Goal: Task Accomplishment & Management: Complete application form

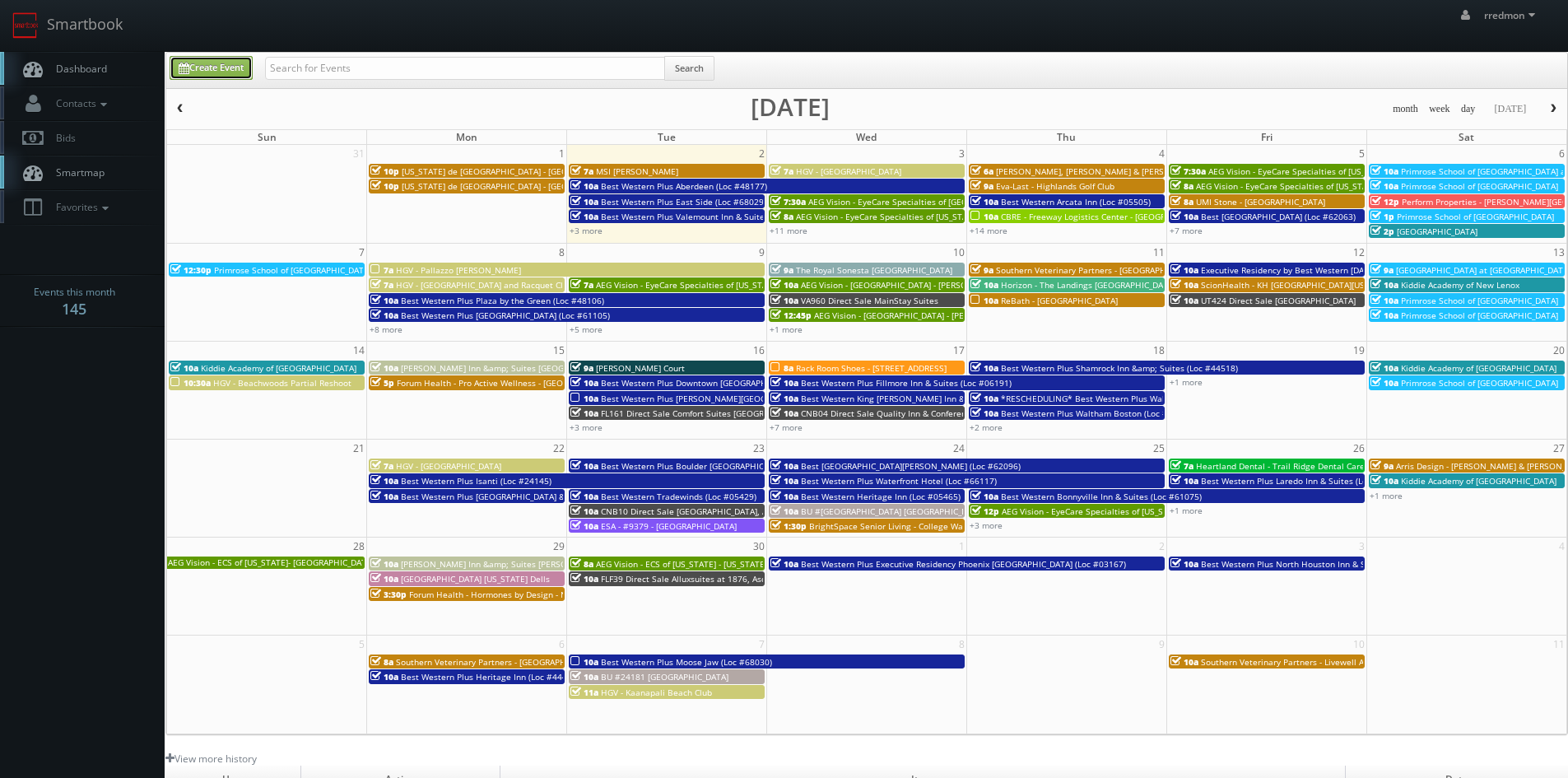
click at [211, 70] on link "Create Event" at bounding box center [211, 67] width 83 height 23
type input "09/02/2025"
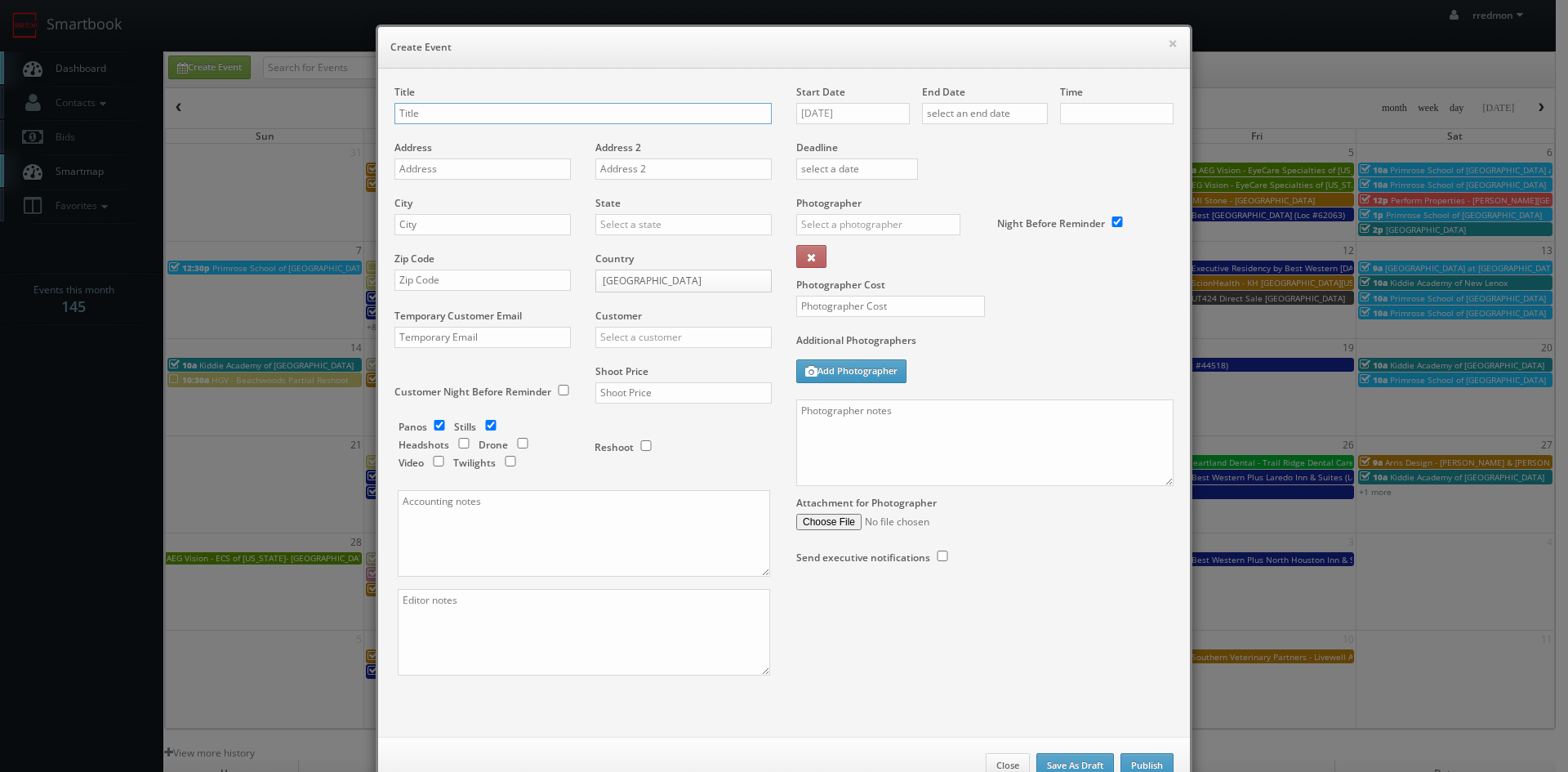
checkbox input "true"
type input "10:00am"
checkbox input "true"
click at [623, 106] on input "text" at bounding box center [583, 113] width 377 height 21
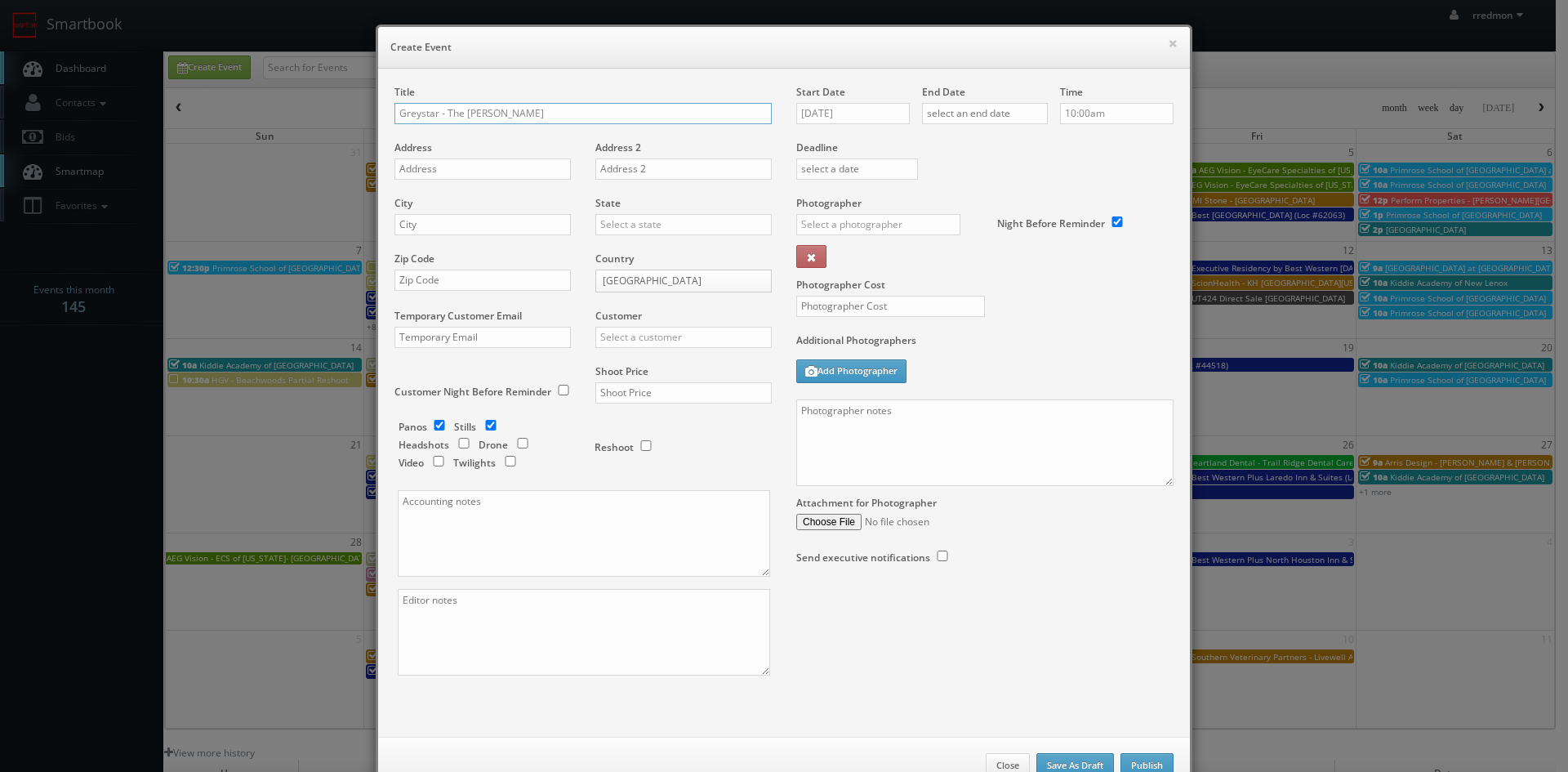
type input "Greystar - The Wyatt"
paste input "23550 Innovation Ave"
type input "23550 Innovation Ave"
paste input "Sterling"
type input "Sterling"
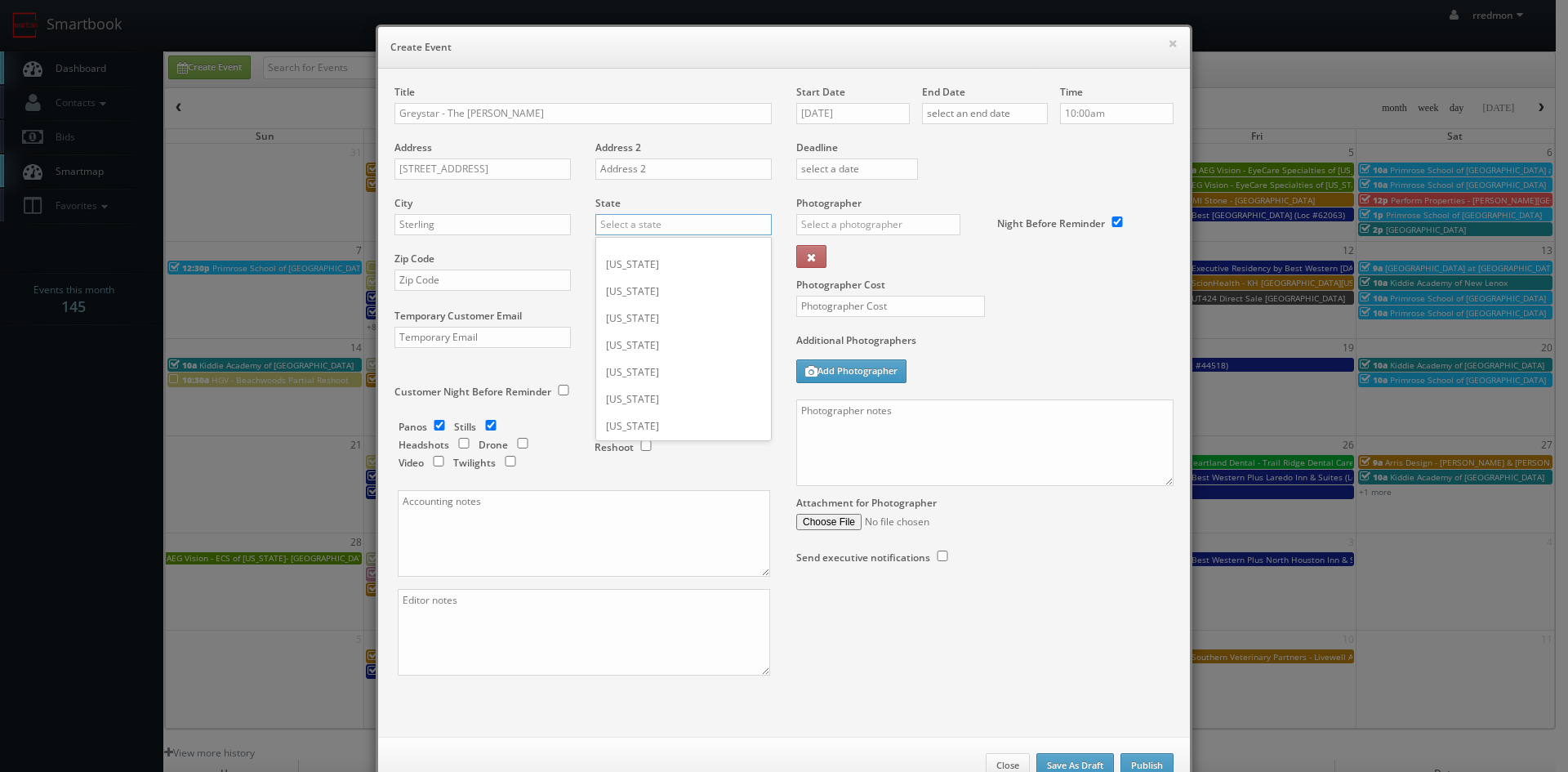
click at [676, 235] on input "text" at bounding box center [684, 225] width 176 height 21
click at [658, 310] on div "[US_STATE]" at bounding box center [684, 319] width 175 height 27
type input "[US_STATE]"
click at [498, 277] on input "text" at bounding box center [483, 280] width 176 height 21
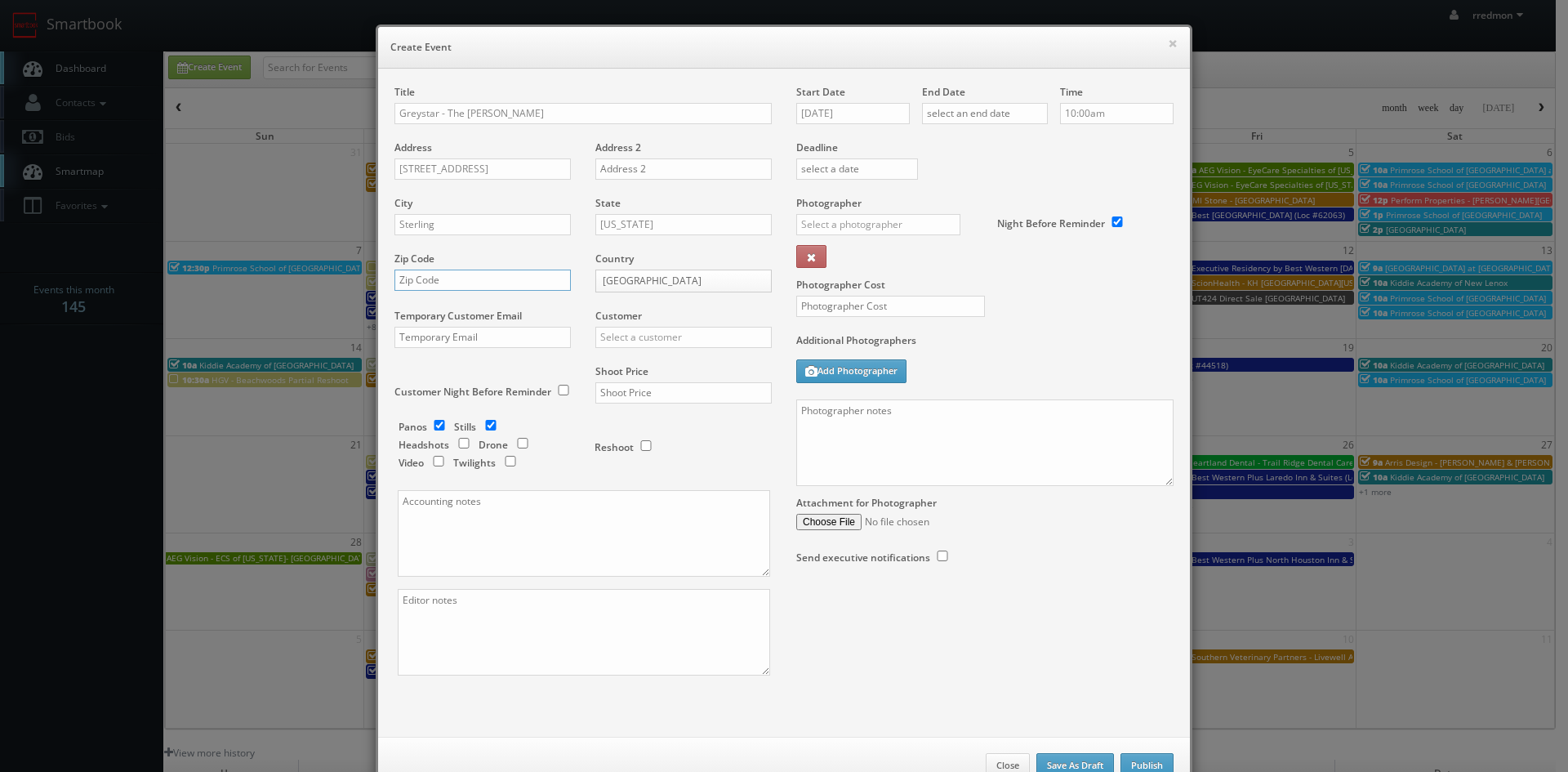
paste input "20170"
type input "20170"
click at [655, 340] on input "text" at bounding box center [684, 338] width 176 height 21
click at [661, 479] on div "GBV" at bounding box center [684, 485] width 175 height 27
type input "GBV"
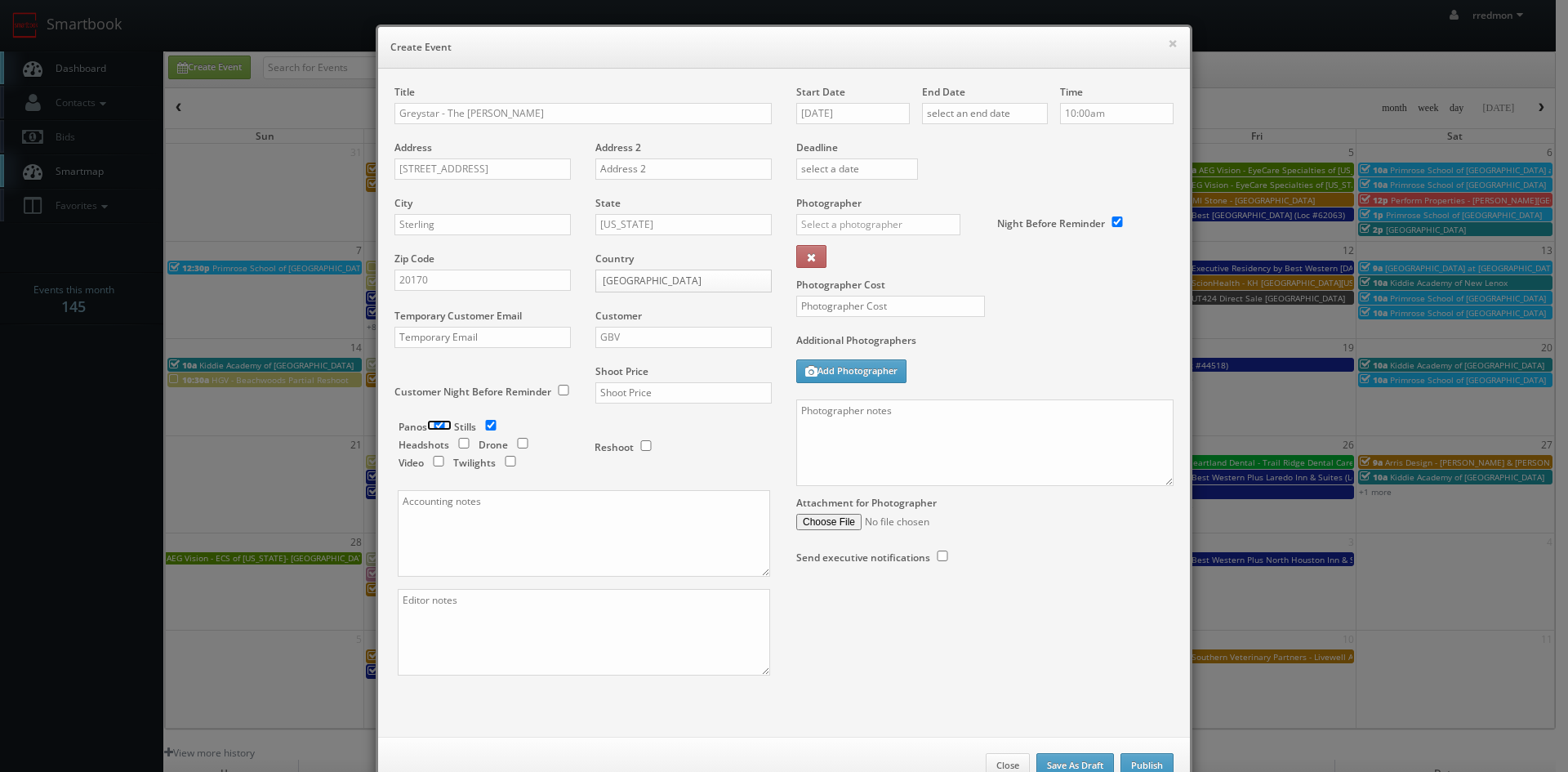
click at [437, 425] on input "checkbox" at bounding box center [439, 425] width 24 height 11
checkbox input "false"
click at [631, 391] on input "text" at bounding box center [684, 393] width 176 height 21
click at [649, 390] on input "text" at bounding box center [684, 393] width 176 height 21
type input "900"
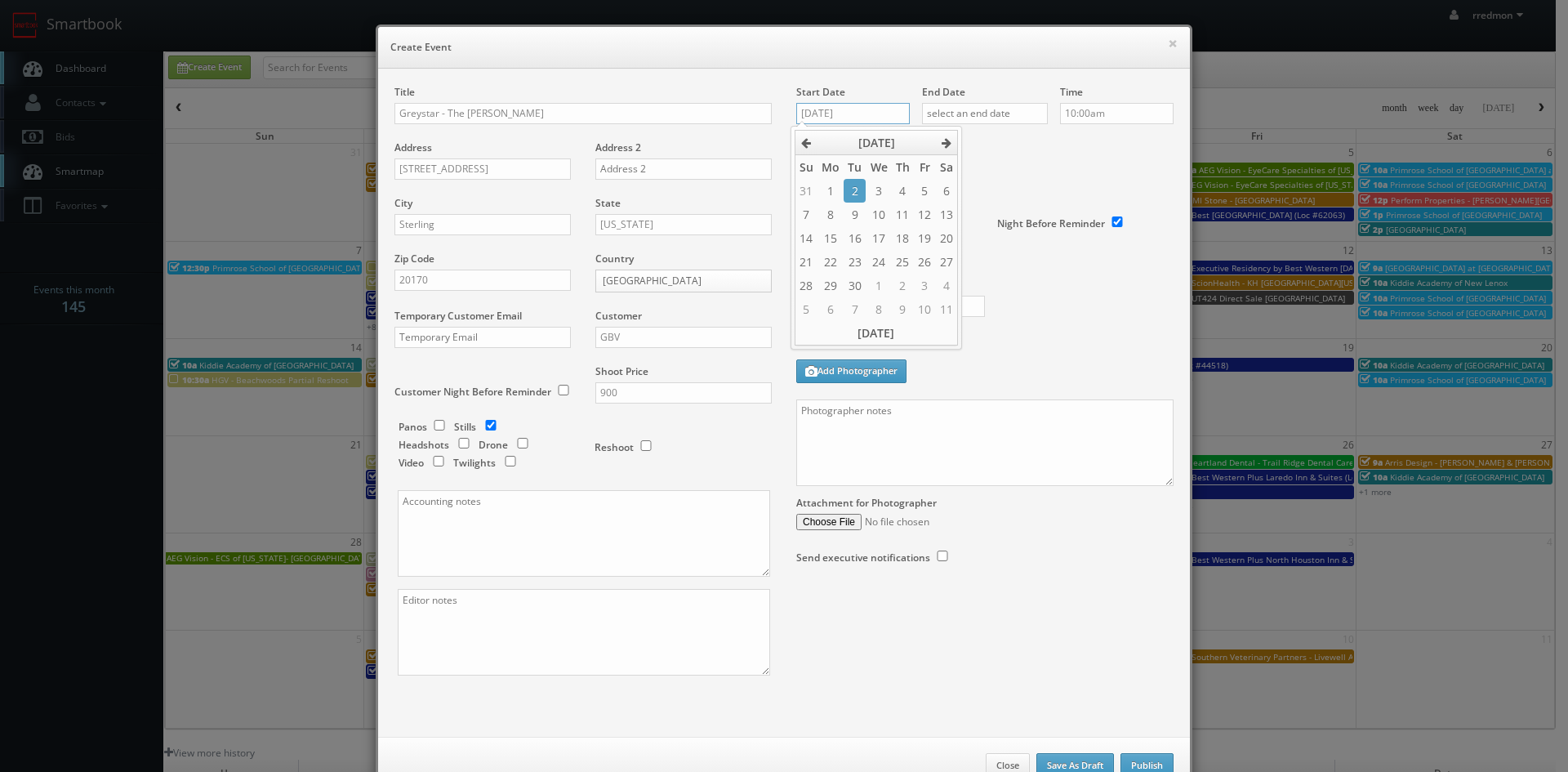
click at [845, 114] on input "09/02/2025" at bounding box center [852, 113] width 113 height 21
click at [861, 210] on td "9" at bounding box center [854, 214] width 22 height 23
type input "09/09/2025"
click at [960, 112] on input "text" at bounding box center [985, 113] width 126 height 21
click at [986, 214] on td "9" at bounding box center [980, 214] width 22 height 23
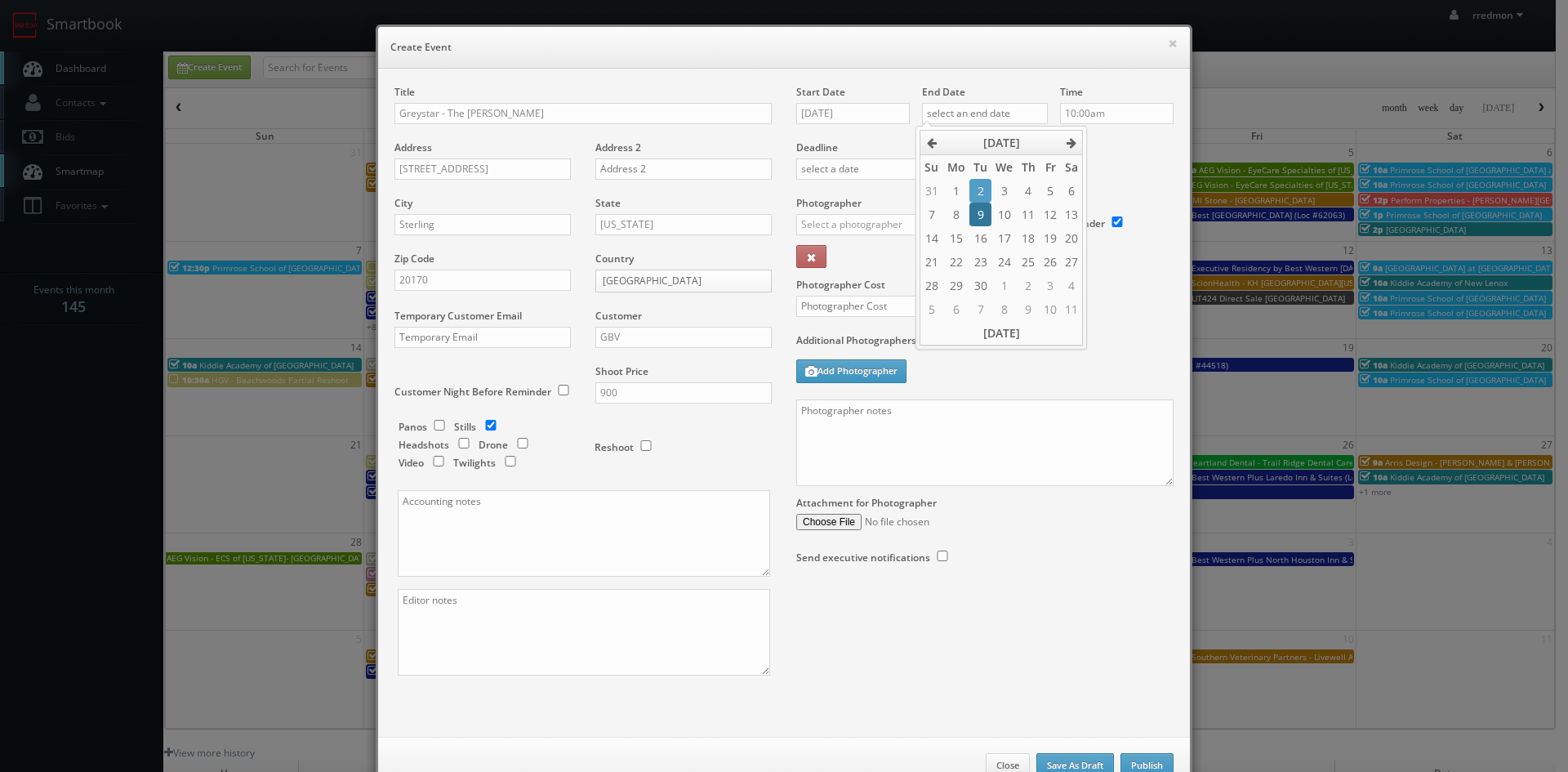
type input "09/09/2025"
click at [1112, 143] on label "Deadline" at bounding box center [985, 147] width 401 height 14
click at [903, 225] on input "text" at bounding box center [878, 225] width 164 height 21
click at [901, 254] on div "Natalia Scrimgeour" at bounding box center [884, 261] width 175 height 27
type input "Natalia Scrimgeour"
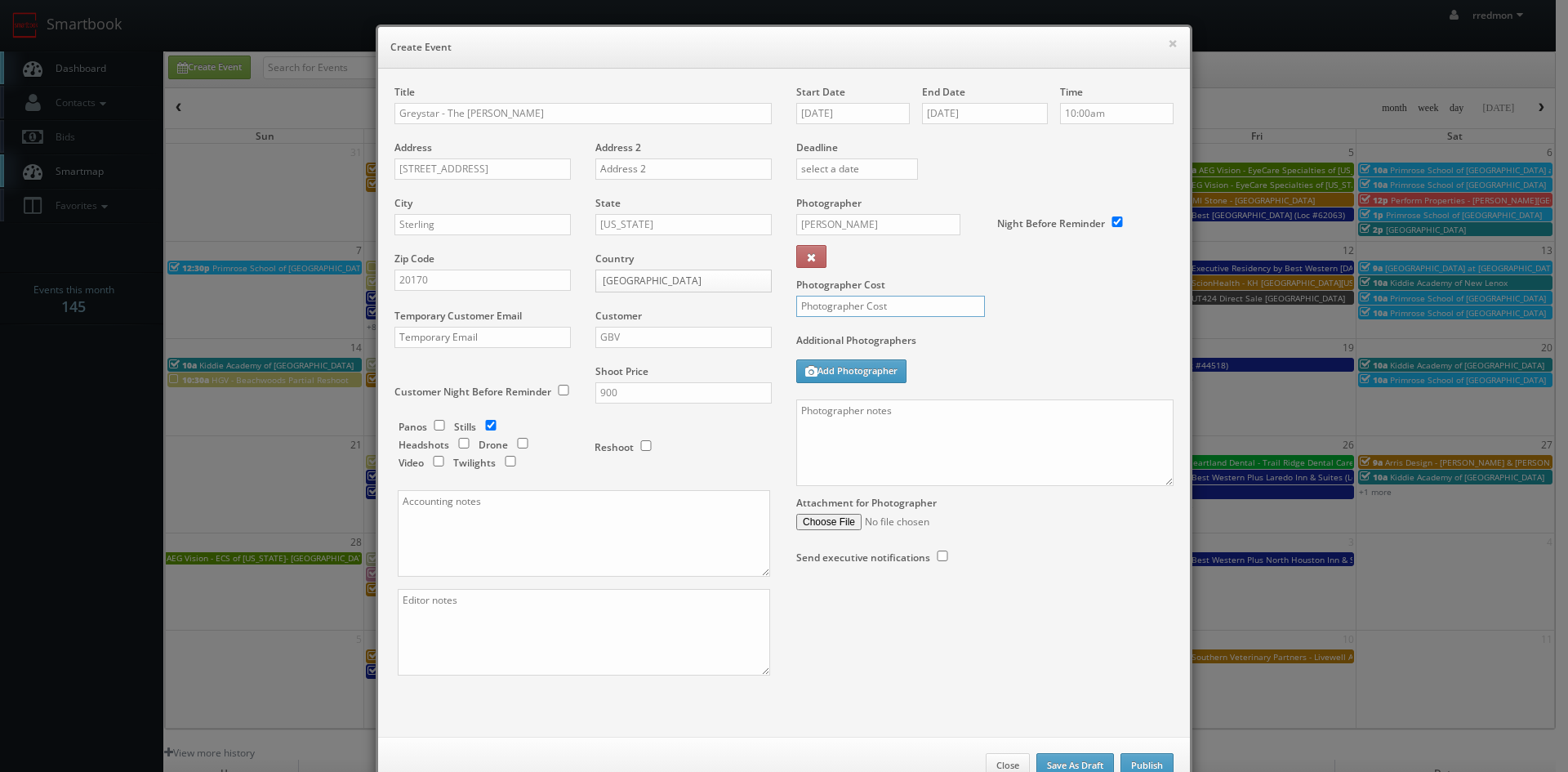
click at [843, 307] on input "text" at bounding box center [890, 306] width 189 height 21
type input "275"
click at [920, 464] on textarea at bounding box center [984, 442] width 377 height 86
click at [837, 432] on textarea "We need to deliver 30 photos of 3 vacant units, so please take at least 60 angl…" at bounding box center [984, 442] width 377 height 86
click at [1164, 414] on textarea "We need to deliver 30 photos of 3 vacant units, so please take at least 60 angl…" at bounding box center [984, 442] width 377 height 86
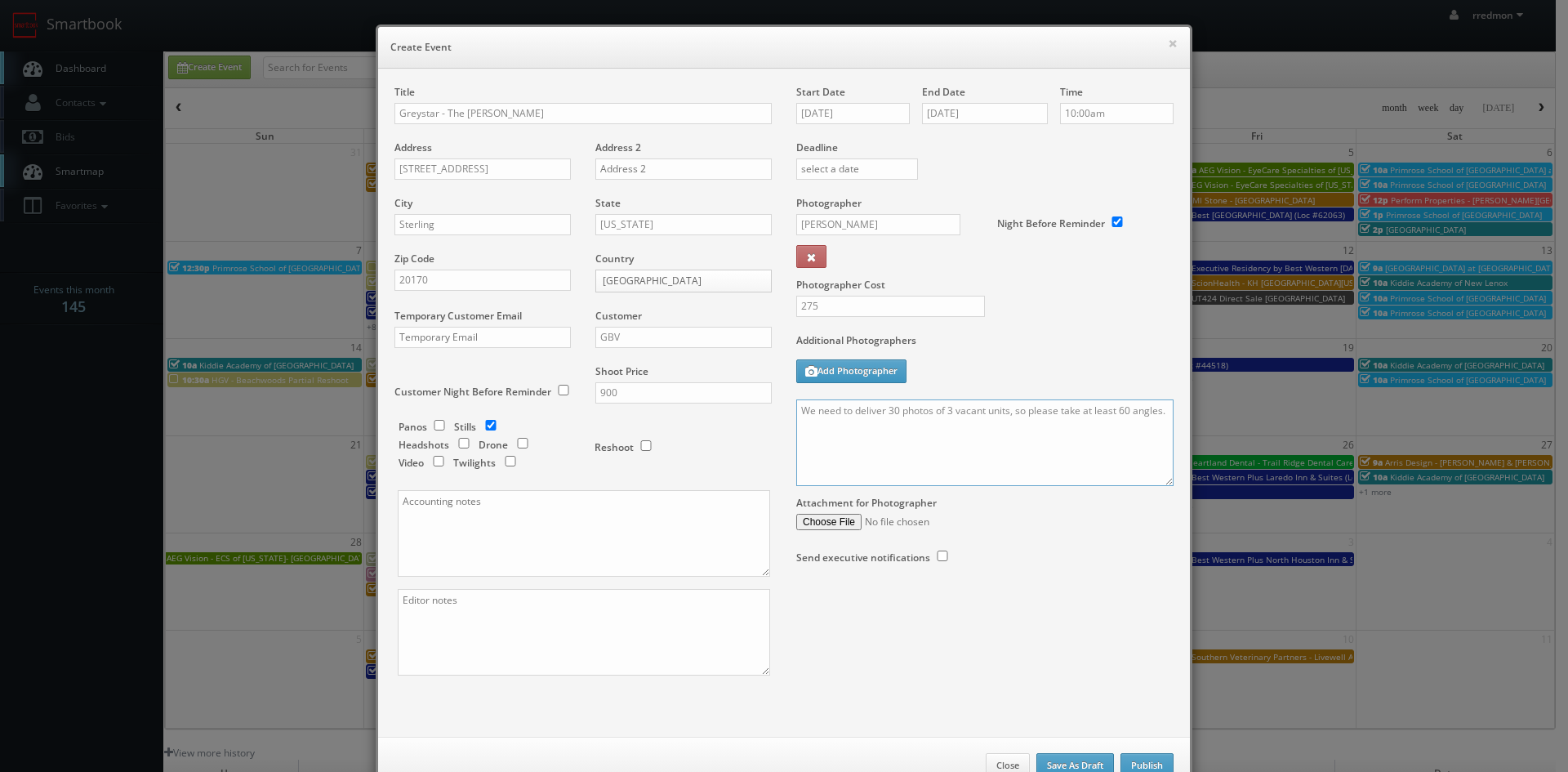
paste textarea "Shot in RAW format, bracketed, on a tripod, remote shutter, no flash. Please re…"
click at [796, 412] on textarea "We need to deliver 30 photos of 3 vacant units, so please take at least 60 angl…" at bounding box center [984, 442] width 377 height 86
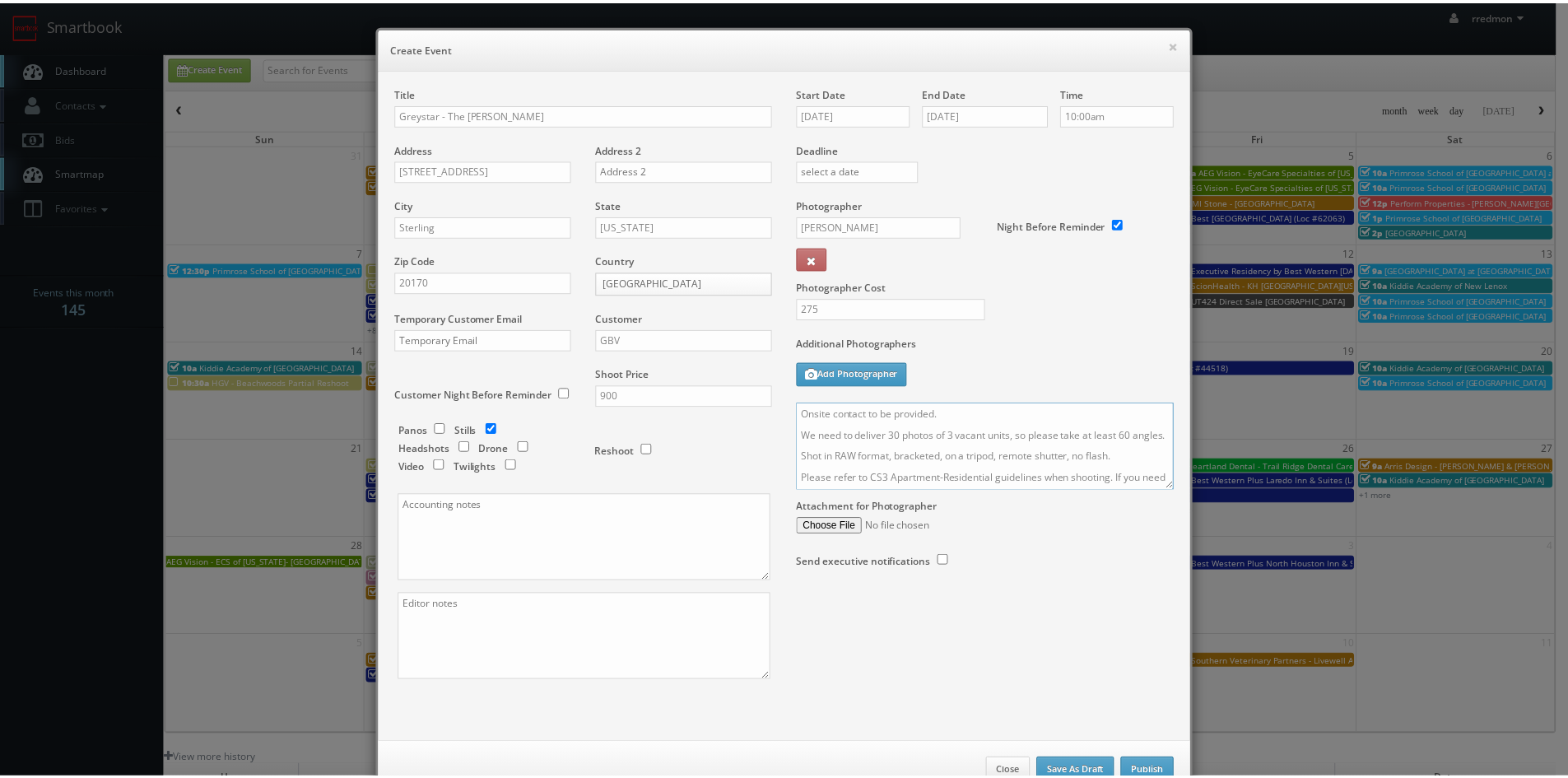
scroll to position [50, 0]
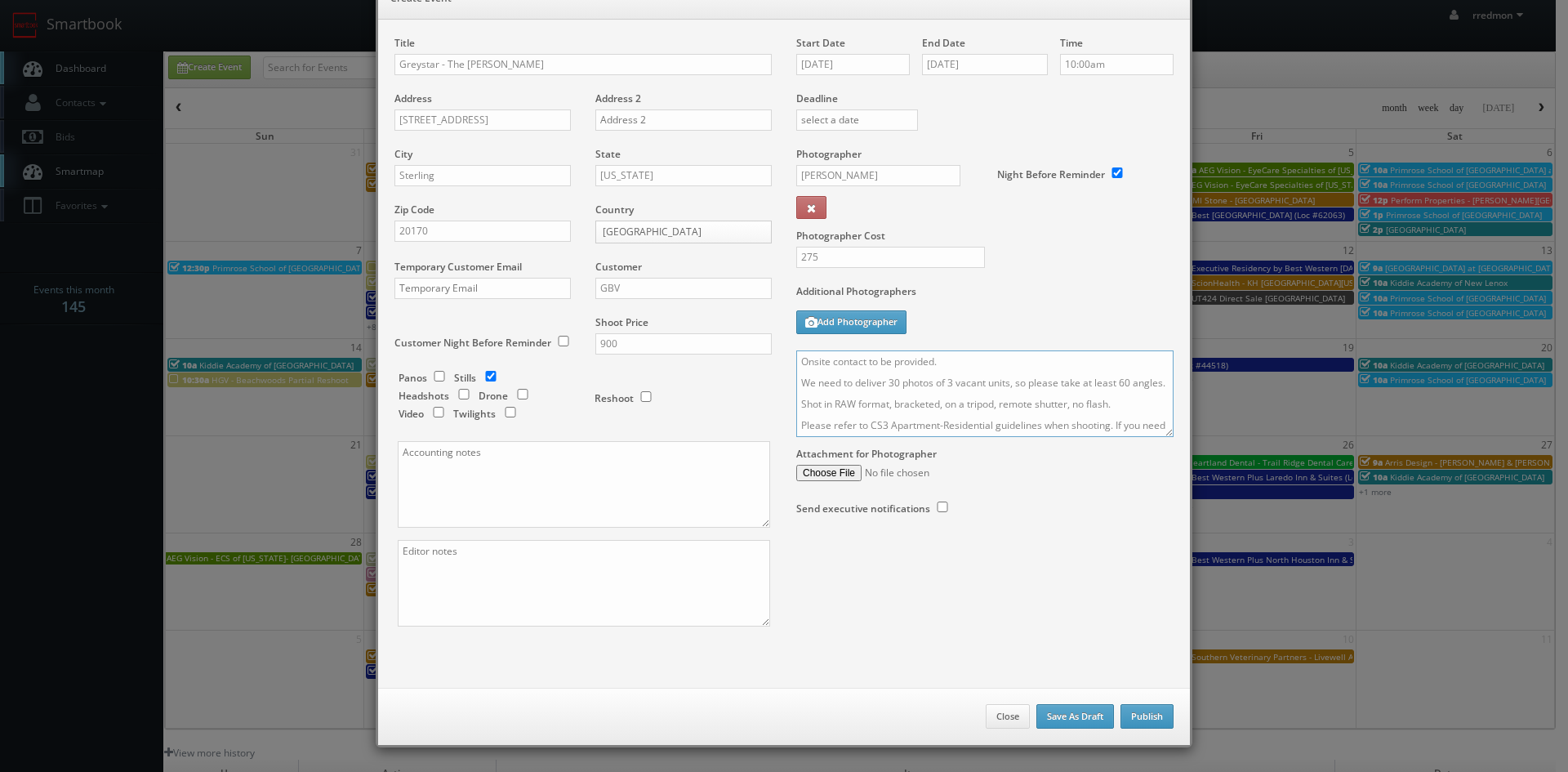
type textarea "Onsite contact to be provided. We need to deliver 30 photos of 3 vacant units, …"
click at [1146, 712] on button "Publish" at bounding box center [1147, 716] width 53 height 24
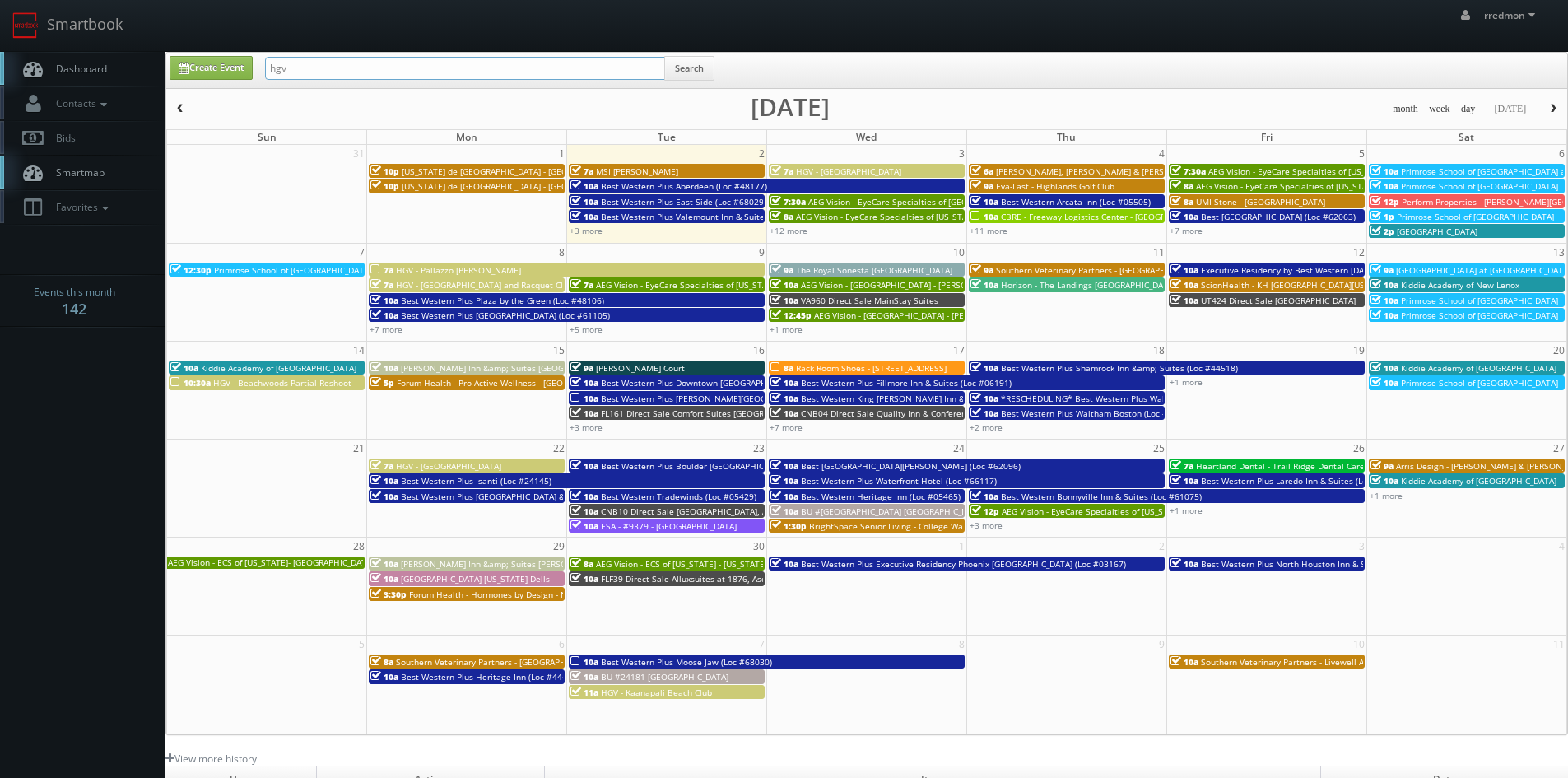
drag, startPoint x: 384, startPoint y: 63, endPoint x: 158, endPoint y: 60, distance: 226.0
click at [158, 60] on div "Create Event hgv Search" at bounding box center [869, 71] width 1422 height 32
type input "greystar"
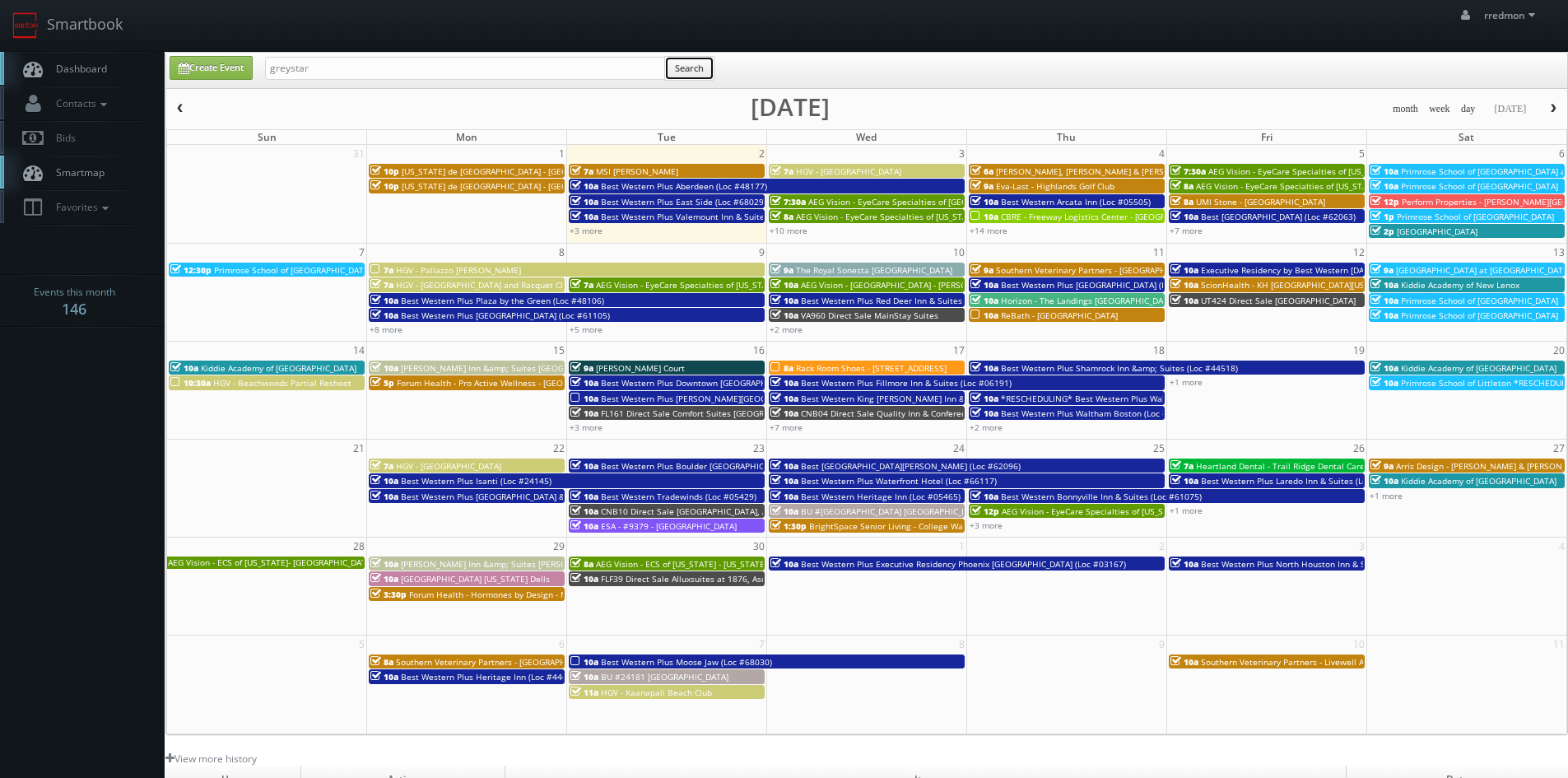
click at [684, 66] on button "Search" at bounding box center [689, 67] width 50 height 24
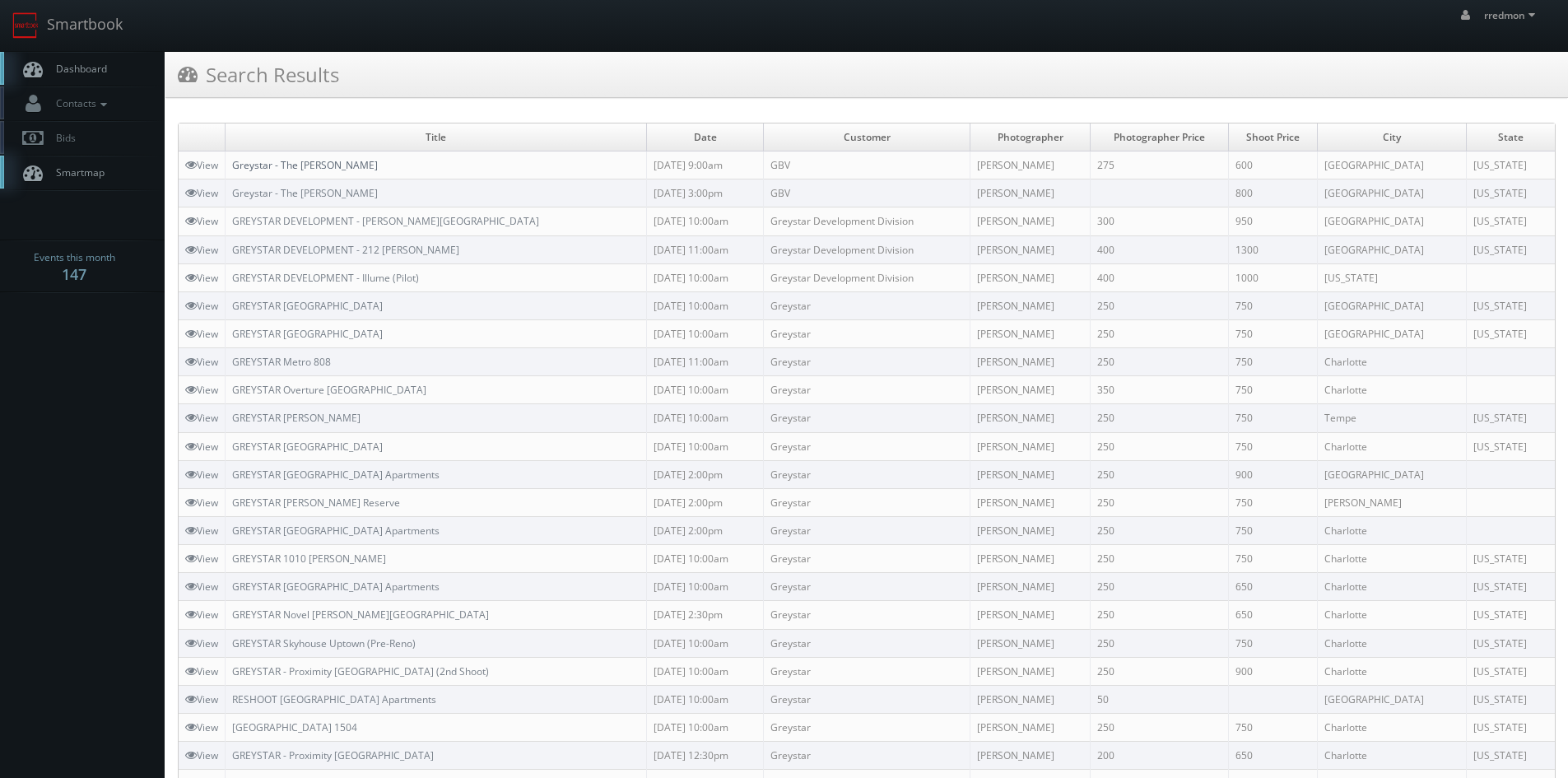
click at [326, 164] on link "Greystar - The Wendy" at bounding box center [305, 165] width 146 height 14
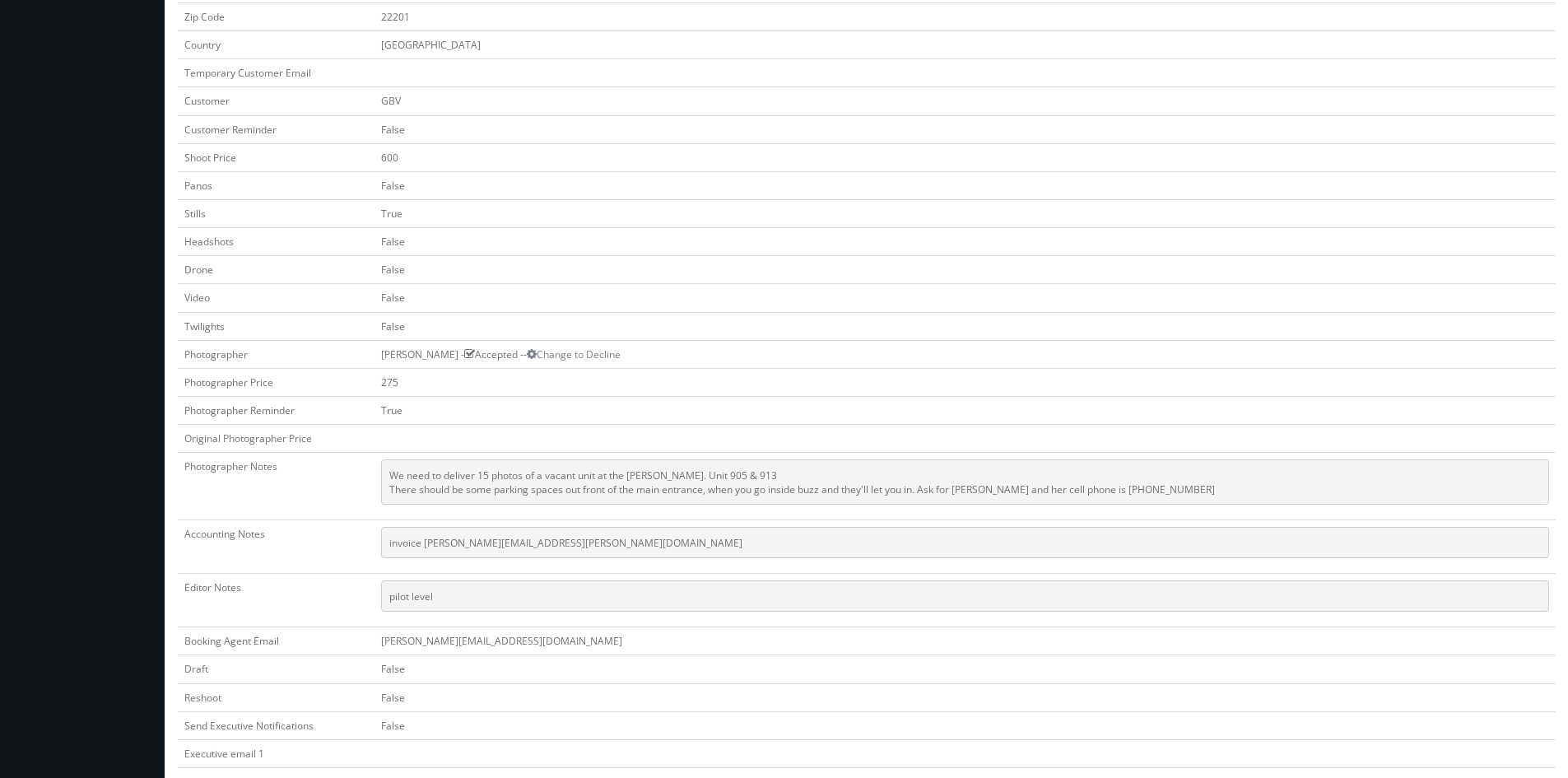
scroll to position [577, 0]
